Goal: Information Seeking & Learning: Find contact information

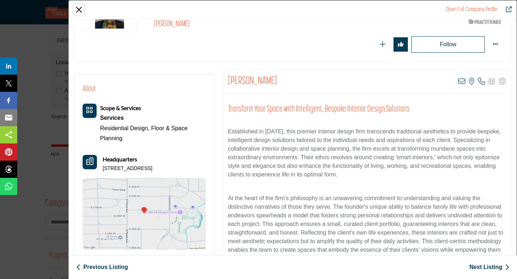
click at [79, 9] on button "Close" at bounding box center [79, 9] width 11 height 11
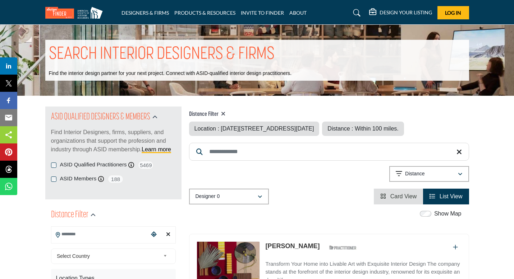
type input "**********"
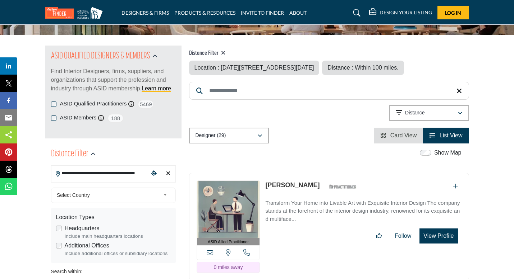
scroll to position [79, 0]
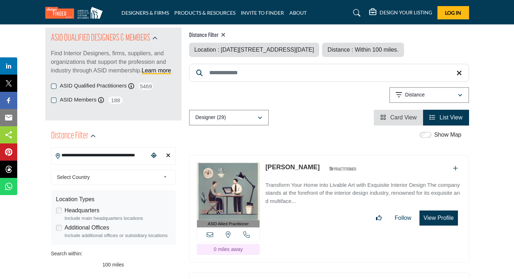
click at [169, 157] on icon "Clear search location" at bounding box center [168, 156] width 4 height 6
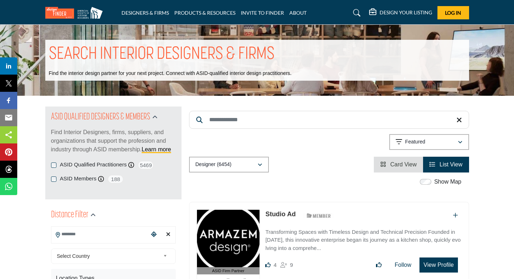
click at [96, 229] on input "Search Location" at bounding box center [99, 235] width 97 height 14
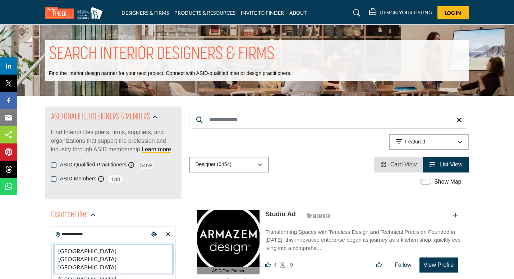
click at [89, 253] on li "[GEOGRAPHIC_DATA], [GEOGRAPHIC_DATA], [GEOGRAPHIC_DATA]" at bounding box center [113, 259] width 118 height 28
type input "**********"
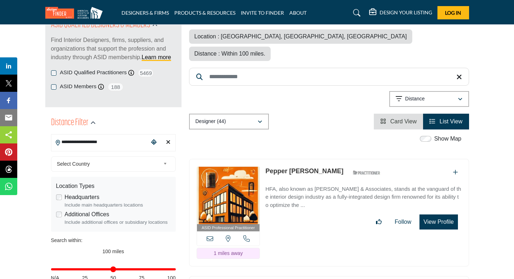
scroll to position [50, 0]
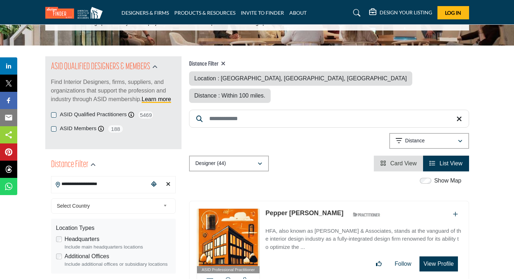
click at [93, 209] on span "Select Country" at bounding box center [108, 206] width 103 height 9
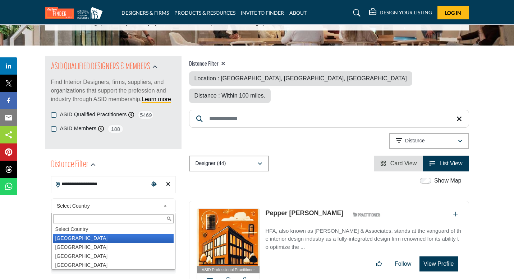
click at [86, 240] on li "[GEOGRAPHIC_DATA]" at bounding box center [113, 238] width 120 height 9
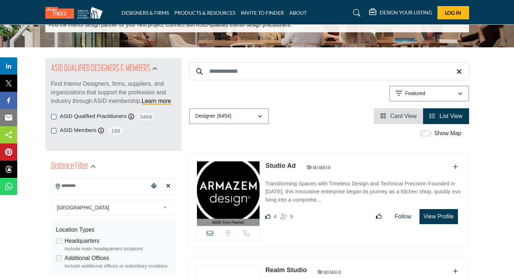
scroll to position [70, 0]
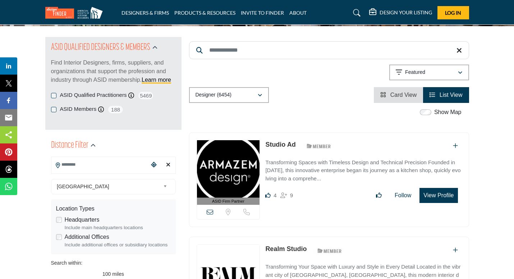
click at [100, 162] on input "Search Location" at bounding box center [99, 165] width 97 height 14
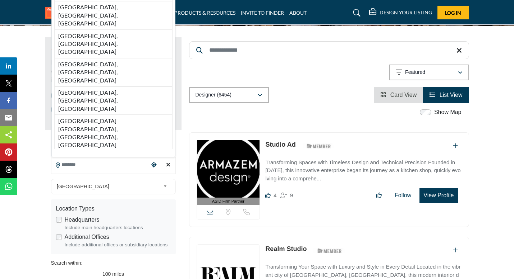
type input "**********"
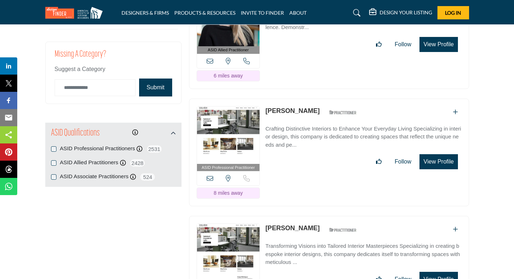
scroll to position [870, 0]
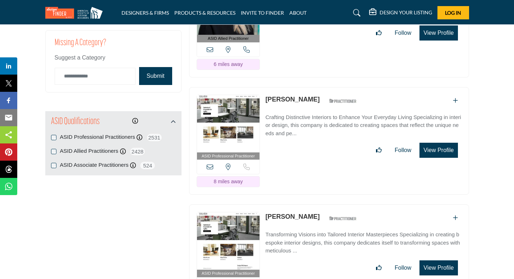
click at [291, 96] on link "[PERSON_NAME]" at bounding box center [292, 99] width 54 height 7
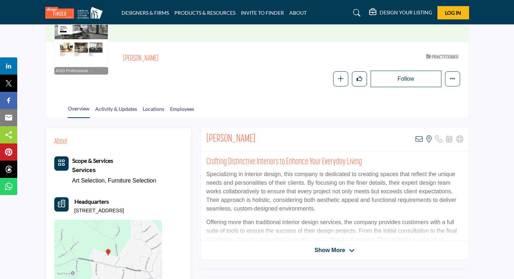
scroll to position [117, 0]
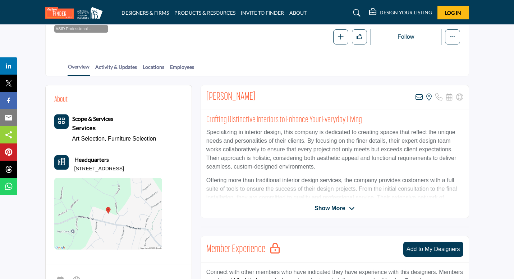
click at [331, 208] on span "Show More" at bounding box center [329, 208] width 31 height 9
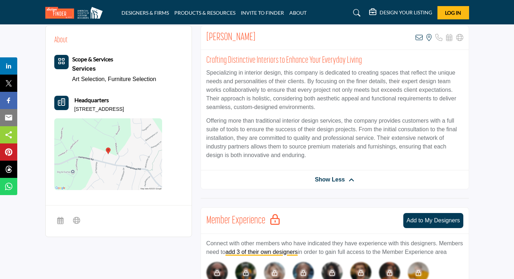
scroll to position [180, 0]
